Goal: Information Seeking & Learning: Learn about a topic

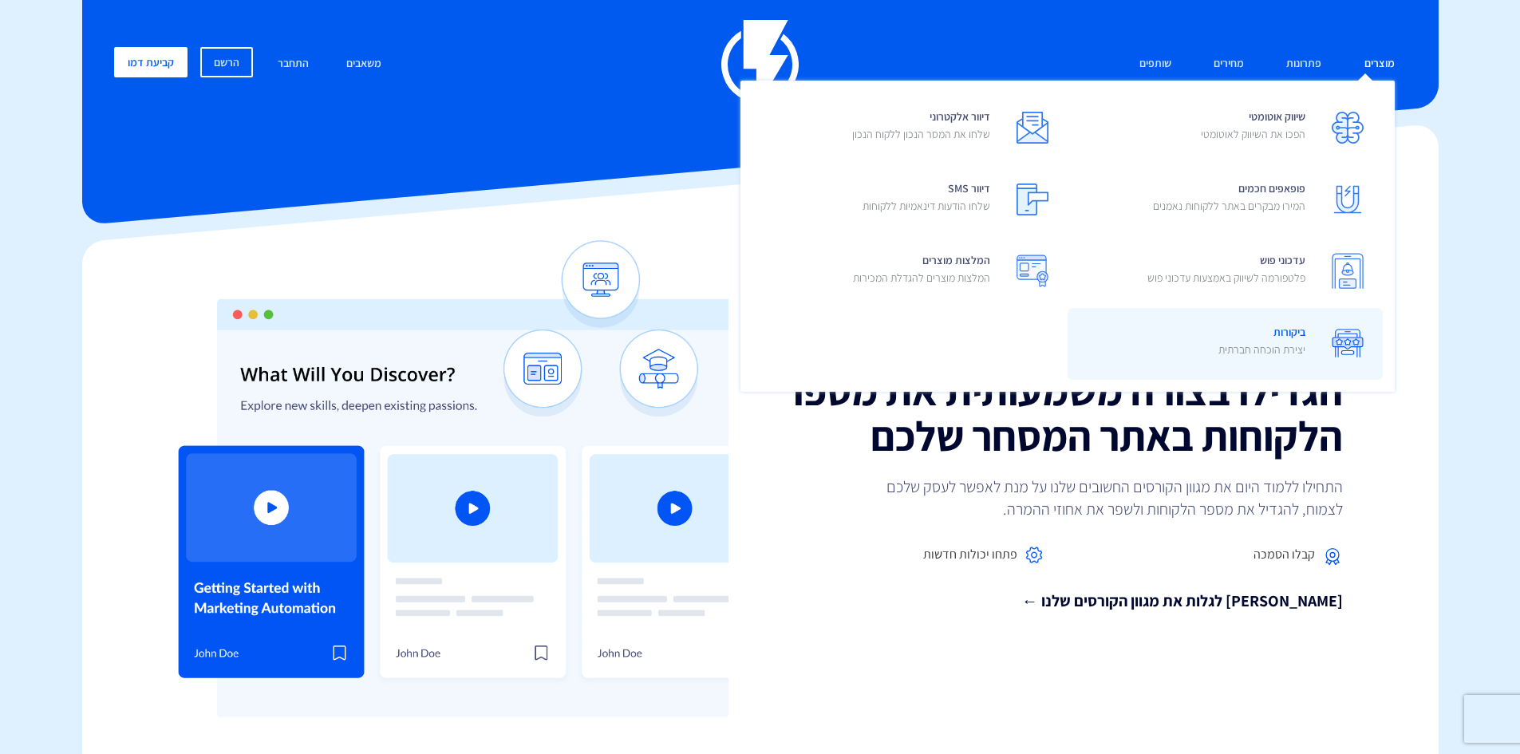
click at [1271, 330] on span "ביקורות יצירת הוכחה חברתית" at bounding box center [1262, 342] width 87 height 45
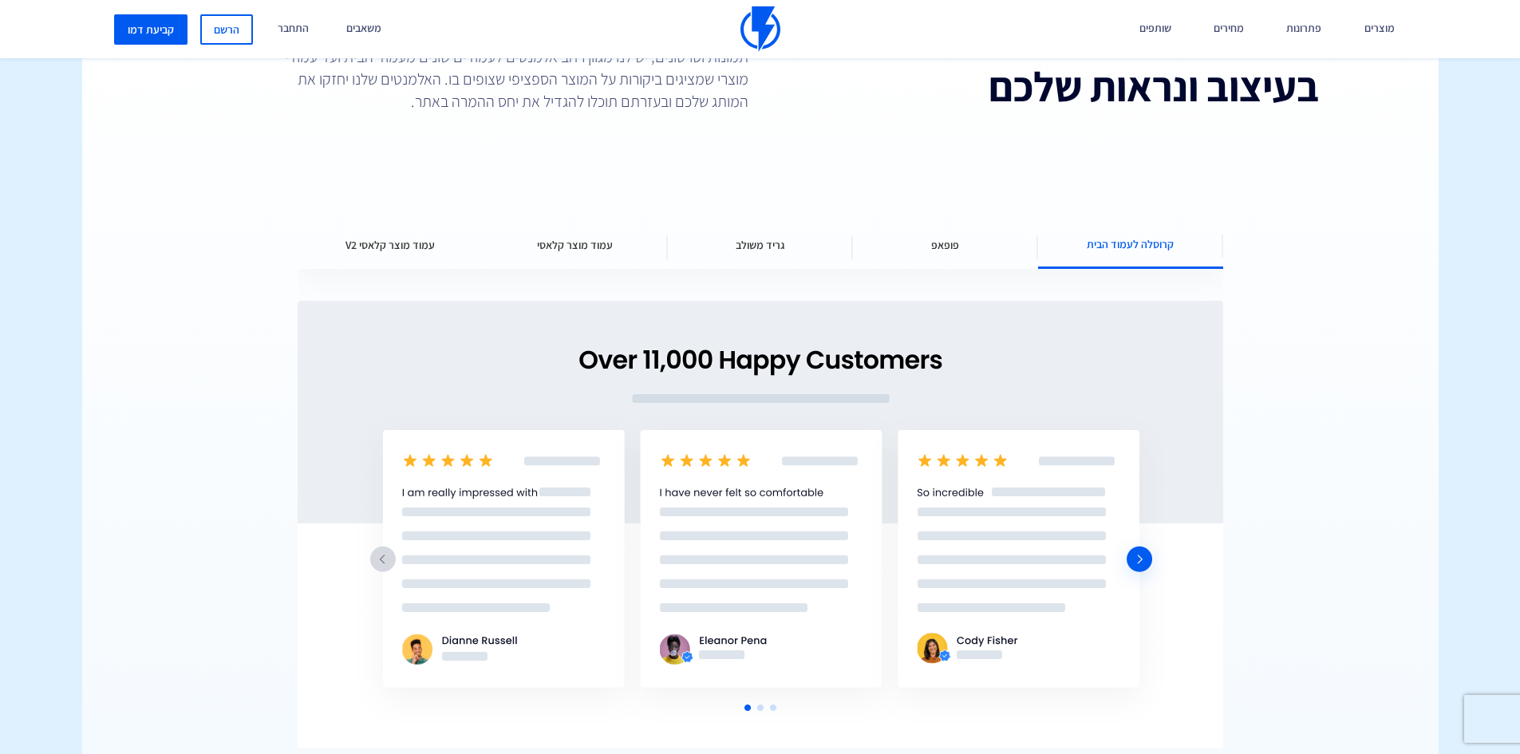
scroll to position [2155, 0]
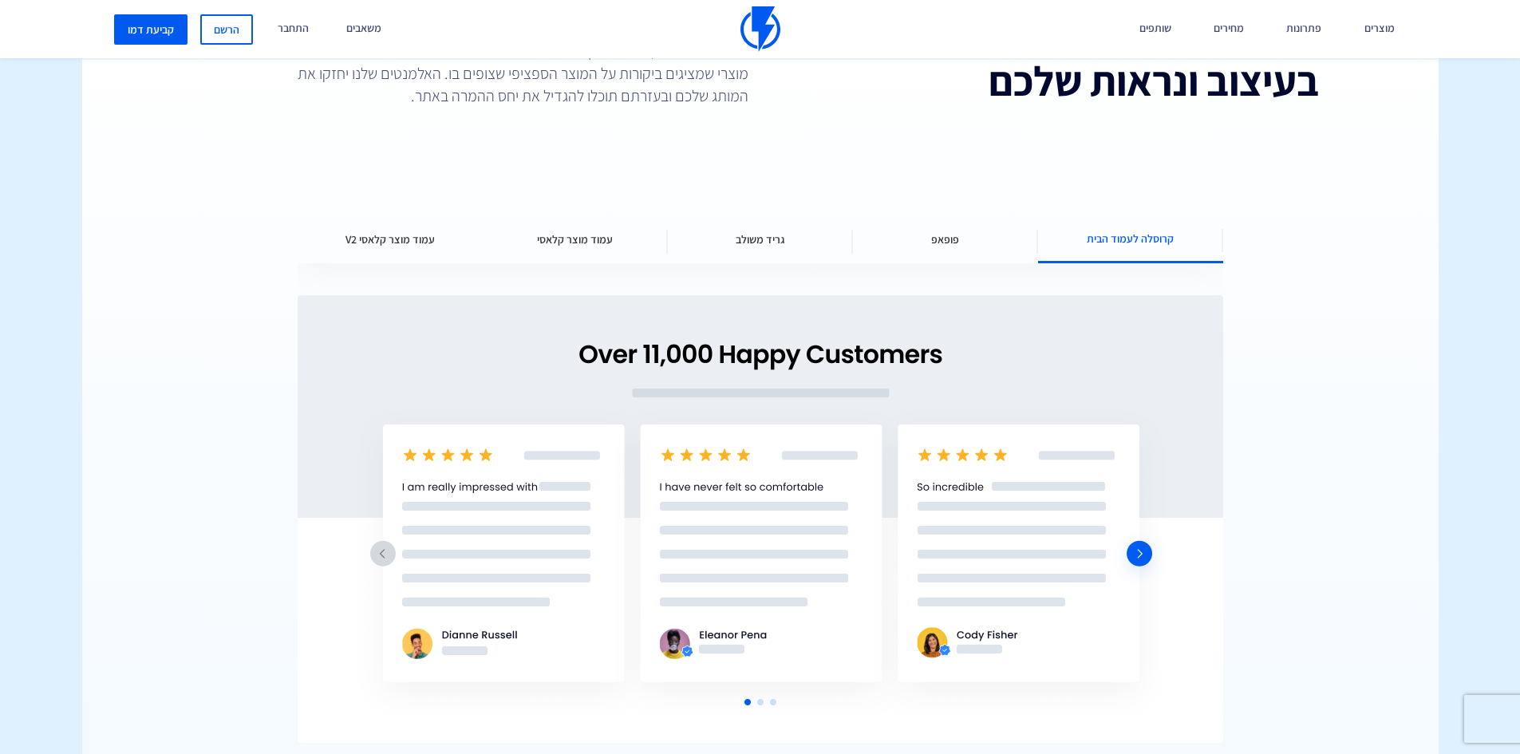
click at [949, 231] on div "פופאפ" at bounding box center [945, 239] width 185 height 48
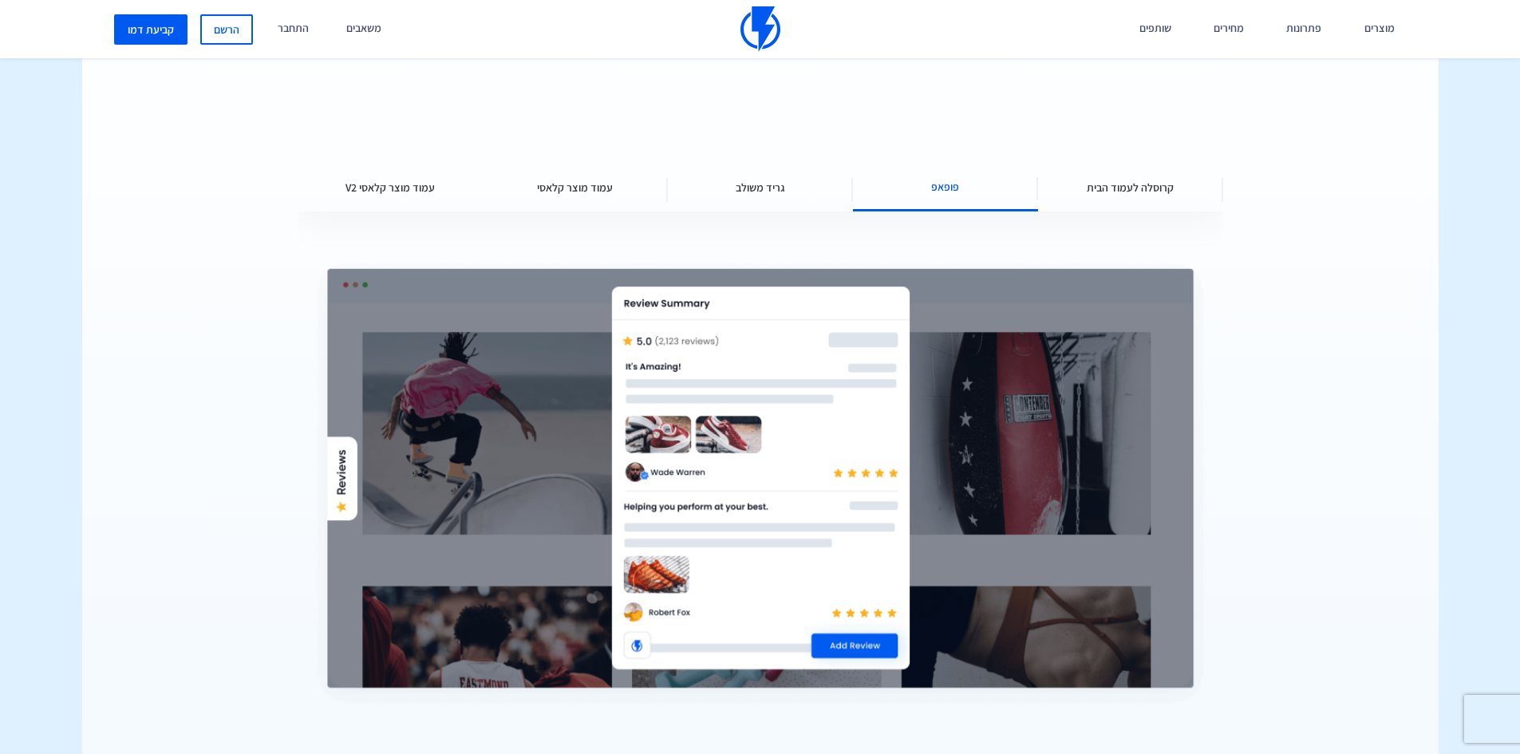
scroll to position [2235, 0]
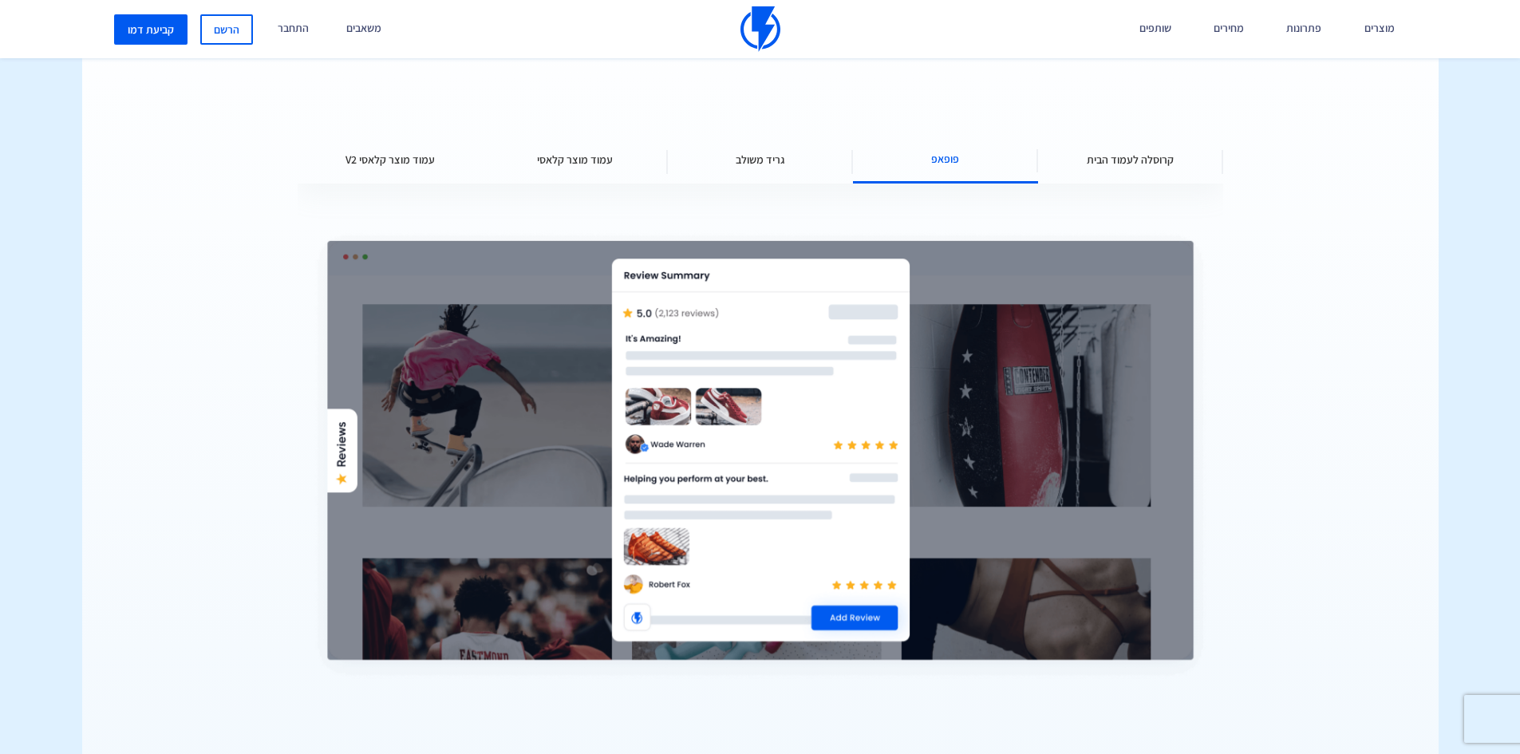
click at [757, 160] on span "גריד משולב" at bounding box center [760, 160] width 49 height 16
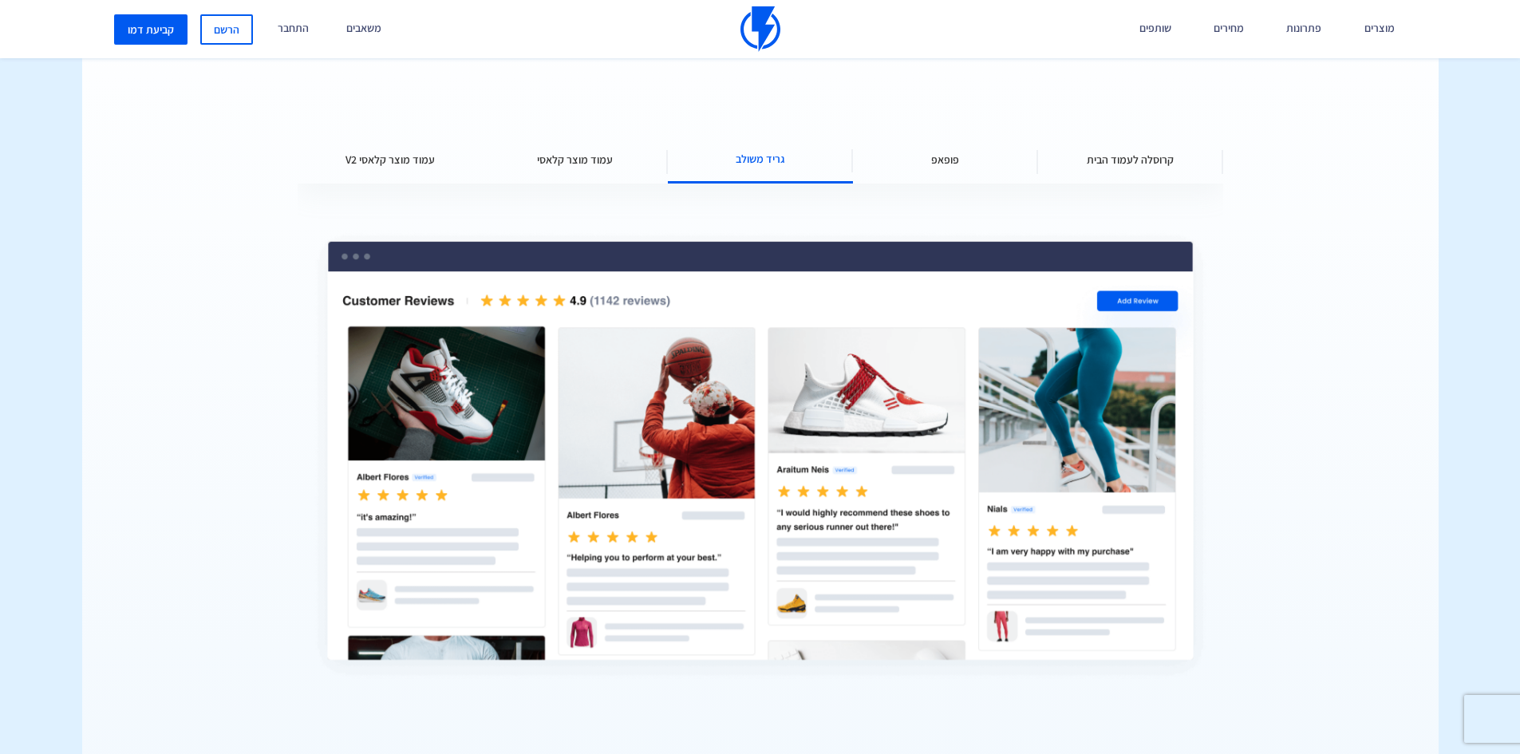
click at [579, 145] on div "עמוד מוצר קלאסי" at bounding box center [575, 160] width 185 height 48
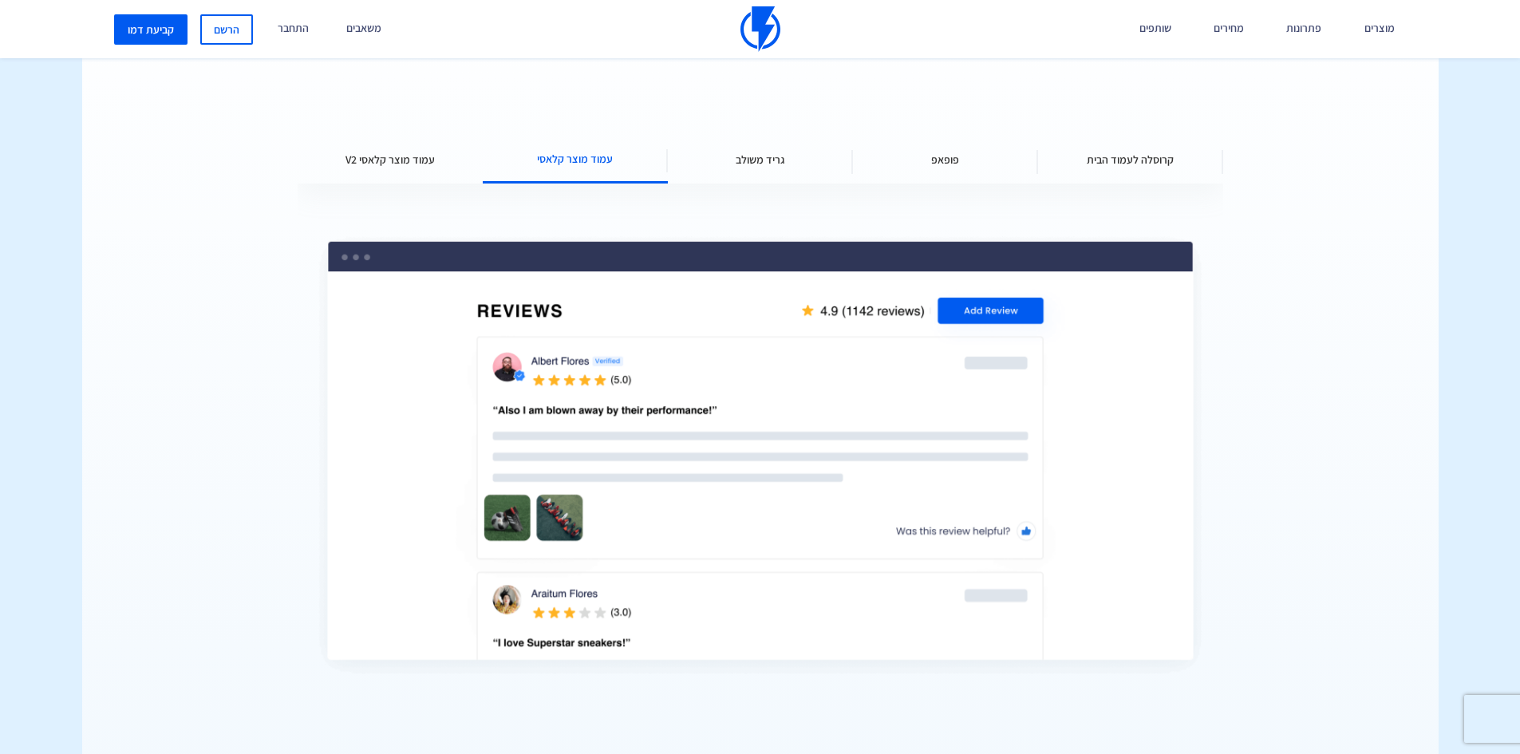
click at [369, 148] on div "עמוד מוצר קלאסי V2" at bounding box center [390, 160] width 185 height 48
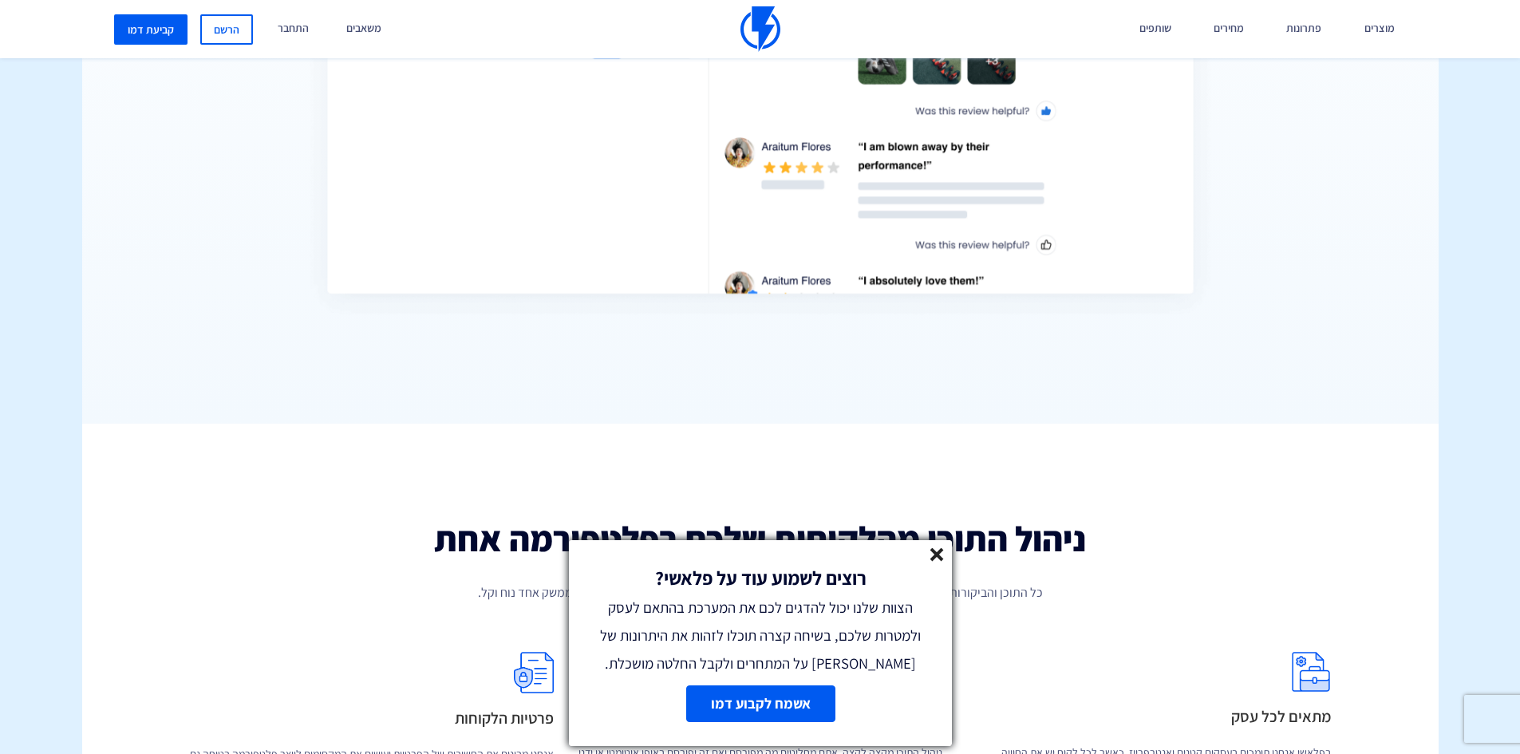
scroll to position [2634, 0]
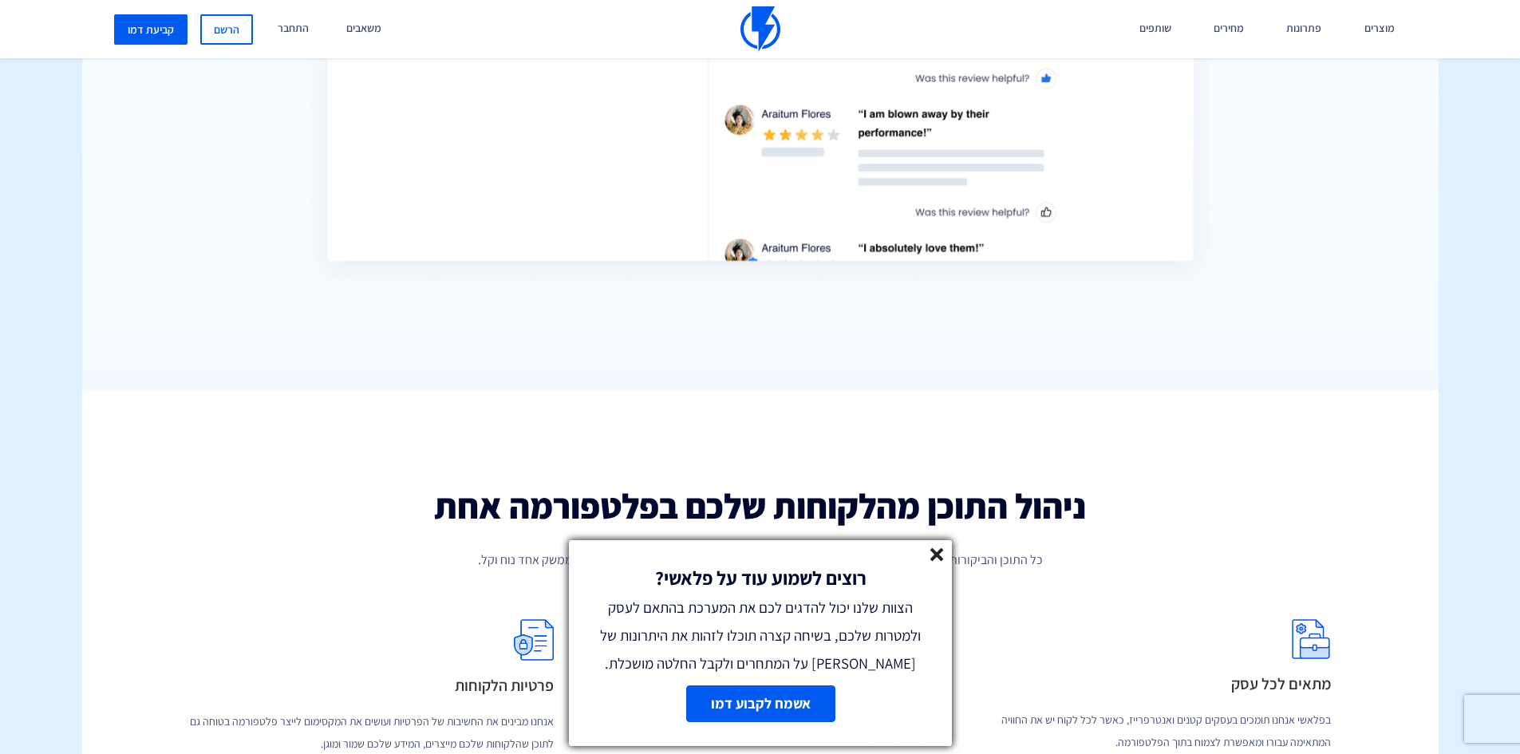
click at [939, 565] on link at bounding box center [938, 557] width 14 height 18
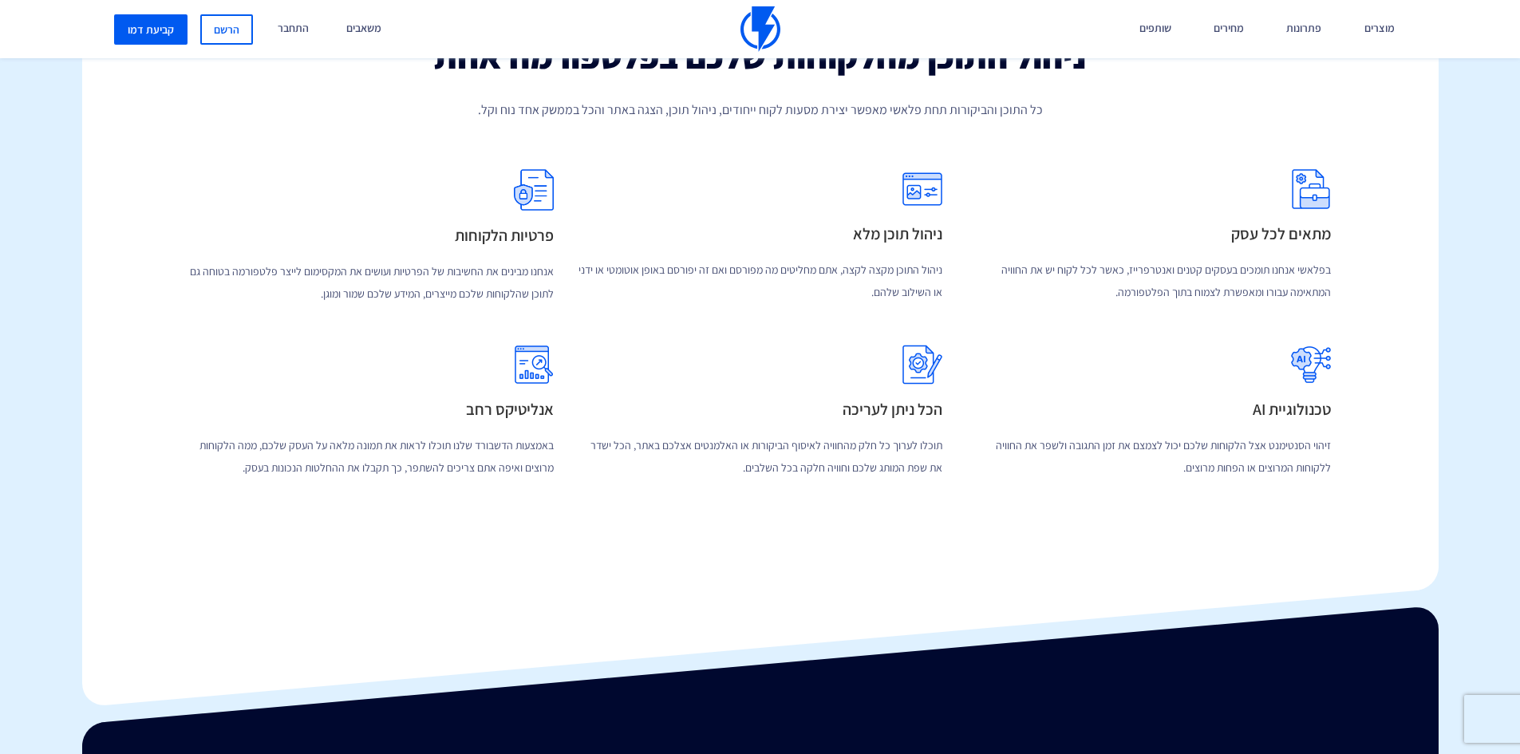
scroll to position [3370, 0]
